Goal: Information Seeking & Learning: Learn about a topic

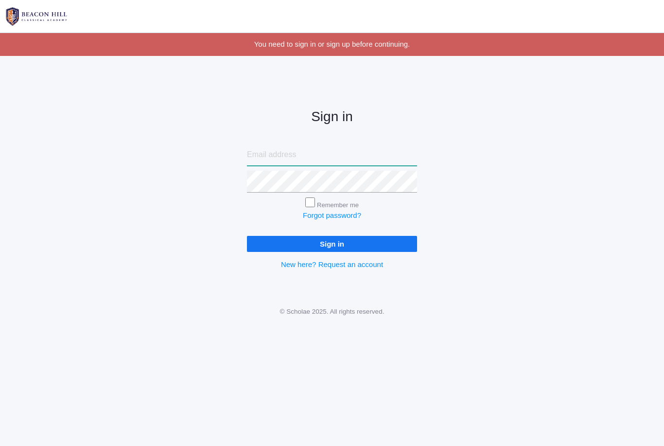
type input "[EMAIL_ADDRESS][DOMAIN_NAME]"
click at [332, 242] on input "Sign in" at bounding box center [332, 244] width 170 height 16
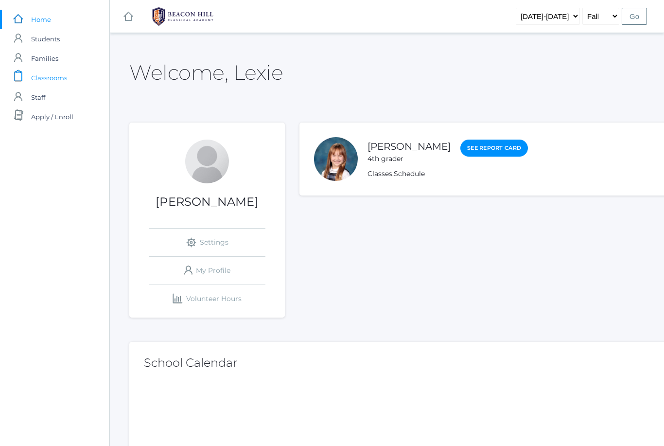
click at [43, 78] on span "Classrooms" at bounding box center [49, 77] width 36 height 19
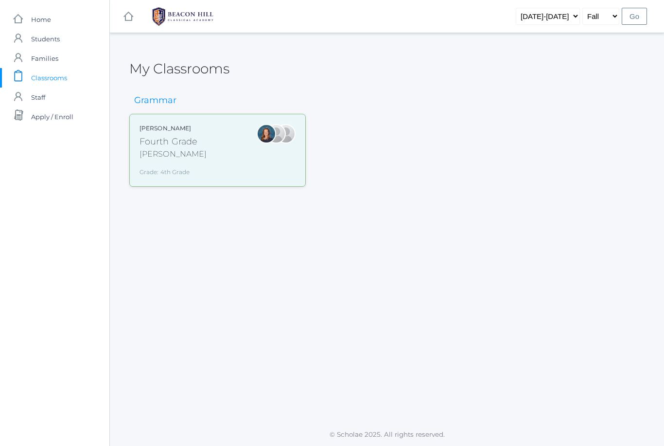
click at [163, 152] on div "[PERSON_NAME]" at bounding box center [172, 154] width 67 height 12
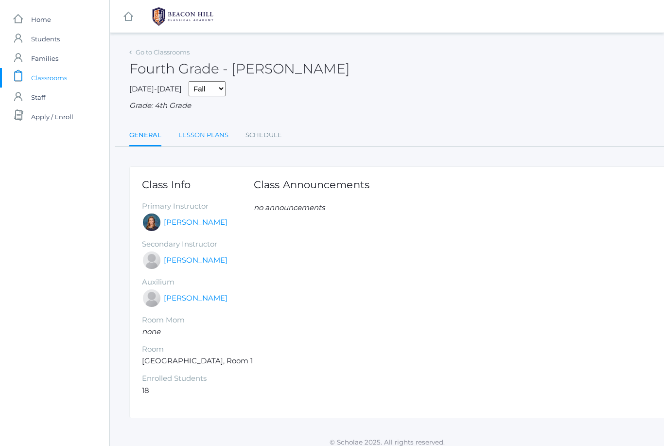
click at [200, 135] on link "Lesson Plans" at bounding box center [203, 134] width 50 height 19
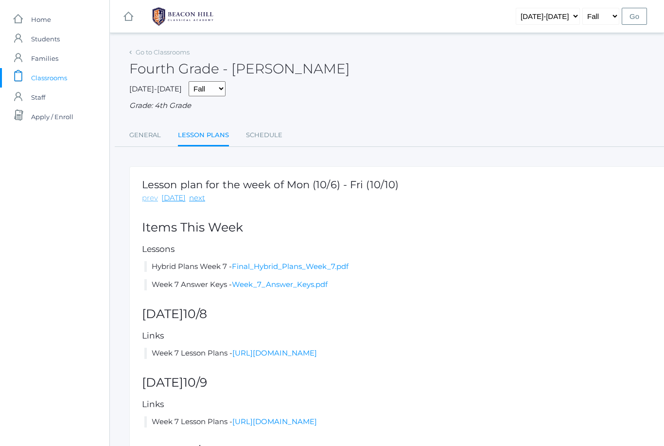
click at [148, 196] on link "prev" at bounding box center [150, 197] width 16 height 11
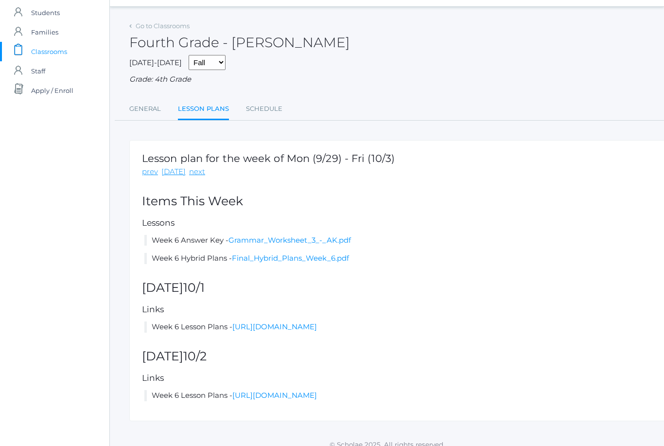
scroll to position [30, 0]
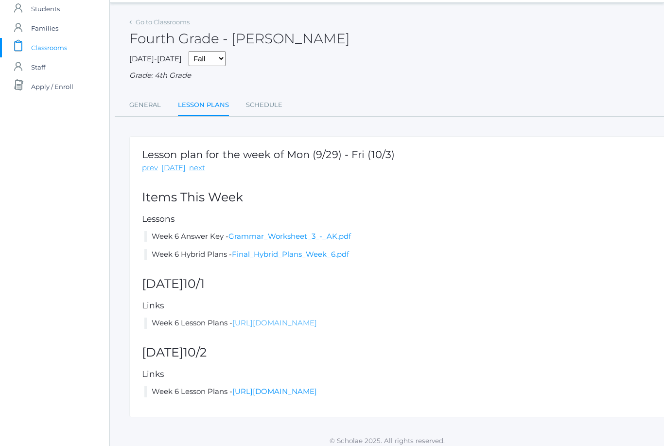
click at [317, 319] on link "https://docs.google.com/document/d/1tIaMMlIzfFJPPptsuiq_r6Z9Df9L11B2pG3ER3dfZq0…" at bounding box center [274, 322] width 85 height 9
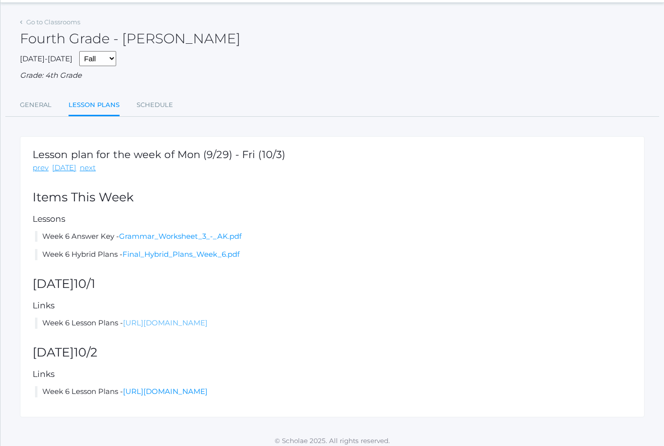
scroll to position [0, 0]
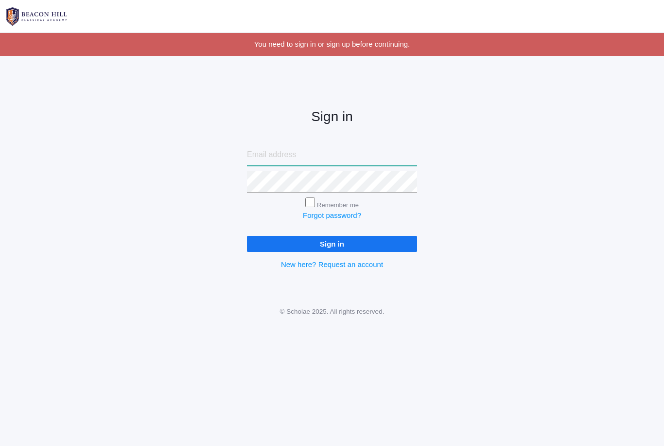
type input "[EMAIL_ADDRESS][DOMAIN_NAME]"
click at [332, 242] on input "Sign in" at bounding box center [332, 244] width 170 height 16
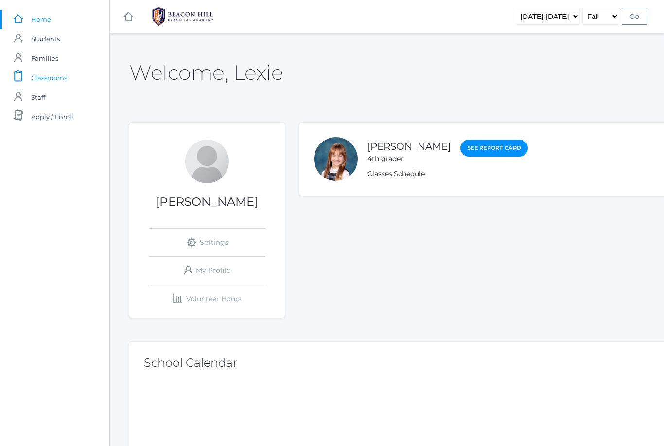
click at [34, 77] on span "Classrooms" at bounding box center [49, 77] width 36 height 19
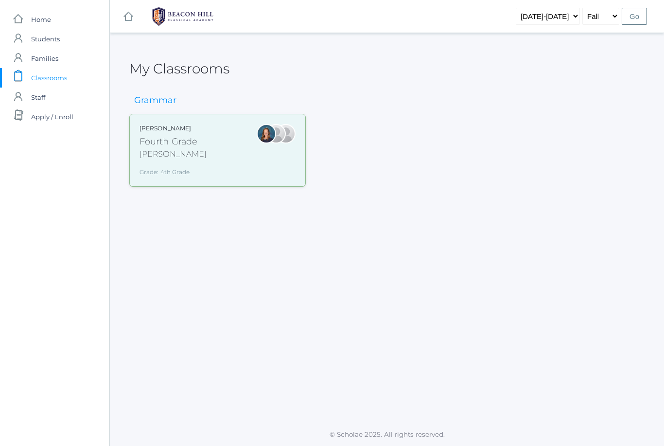
click at [164, 150] on div "[PERSON_NAME]" at bounding box center [172, 154] width 67 height 12
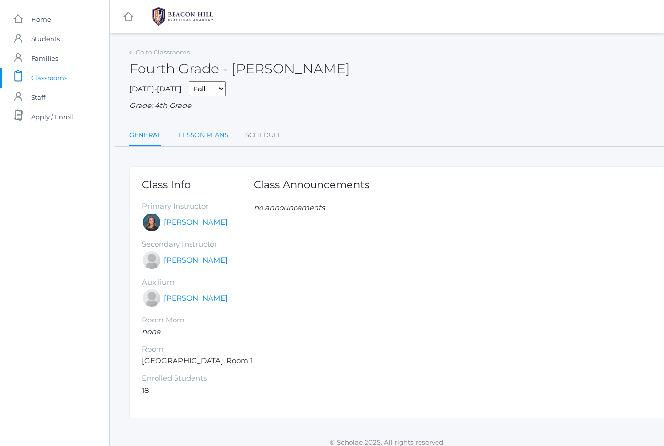
click at [198, 131] on link "Lesson Plans" at bounding box center [203, 134] width 50 height 19
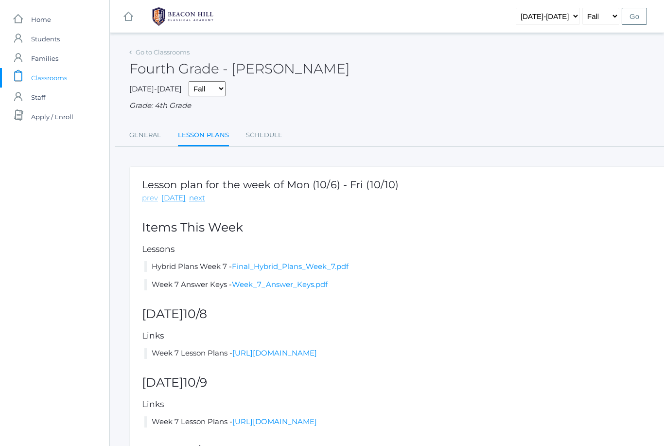
click at [145, 195] on link "prev" at bounding box center [150, 197] width 16 height 11
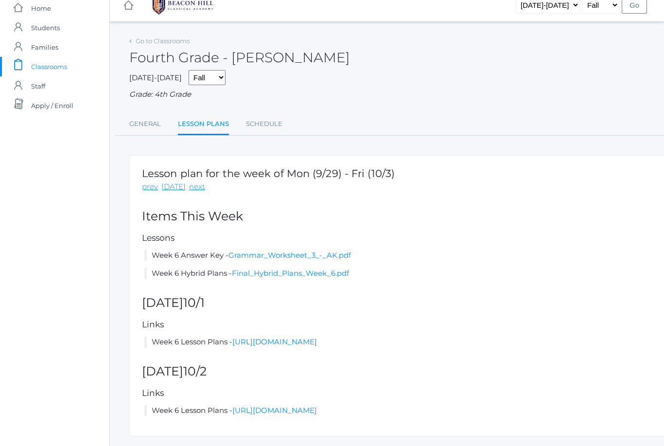
scroll to position [30, 0]
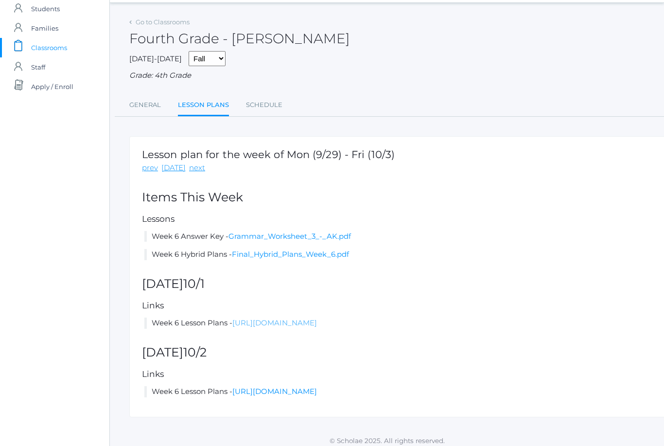
click at [264, 318] on link "[URL][DOMAIN_NAME]" at bounding box center [274, 322] width 85 height 9
click at [336, 253] on link "Final_Hybrid_Plans_Week_6.pdf" at bounding box center [290, 253] width 117 height 9
click at [193, 163] on link "next" at bounding box center [197, 167] width 16 height 11
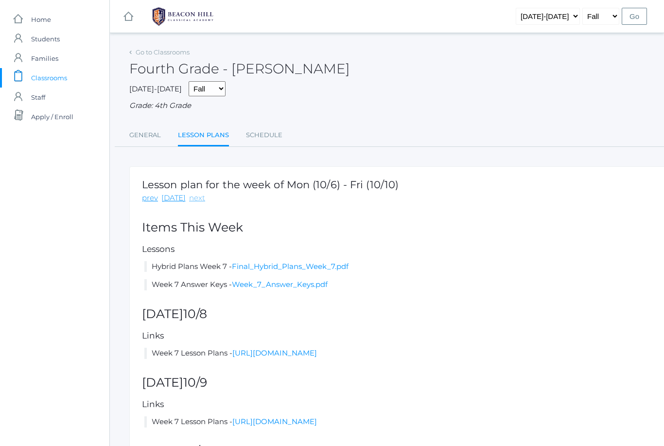
click at [196, 198] on link "next" at bounding box center [197, 197] width 16 height 11
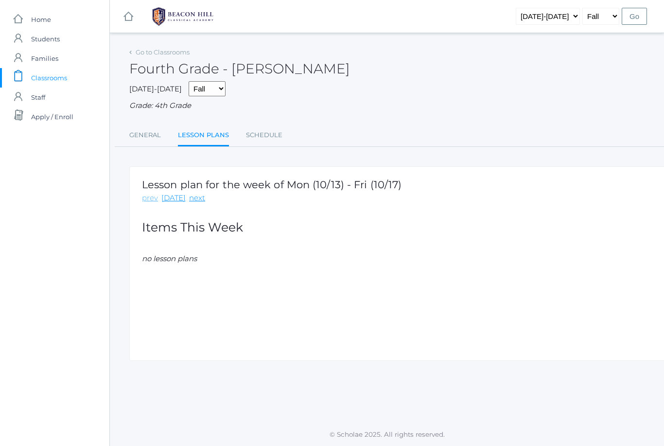
click at [151, 197] on link "prev" at bounding box center [150, 197] width 16 height 11
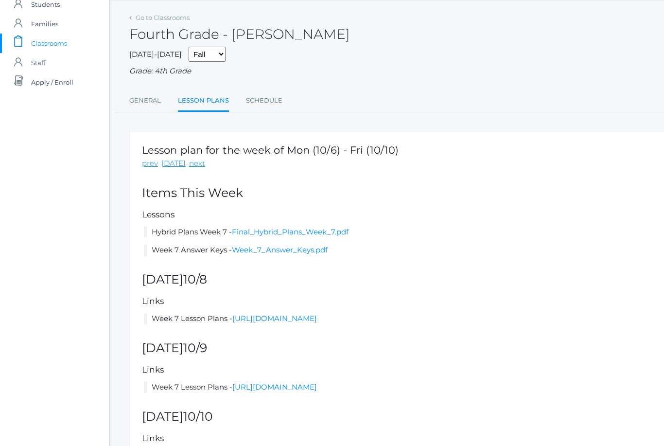
scroll to position [35, 0]
click at [247, 227] on link "Final_Hybrid_Plans_Week_7.pdf" at bounding box center [290, 231] width 117 height 9
